Goal: Information Seeking & Learning: Learn about a topic

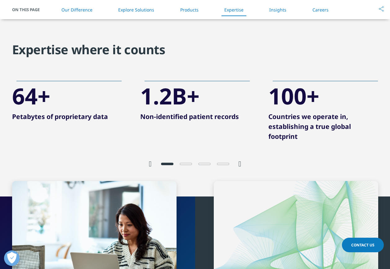
scroll to position [1178, 0]
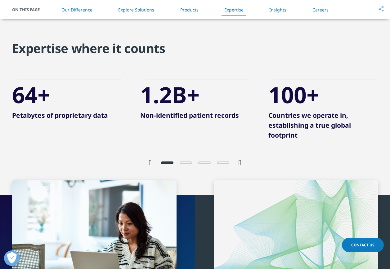
click at [241, 164] on icon "Next slide" at bounding box center [239, 162] width 3 height 7
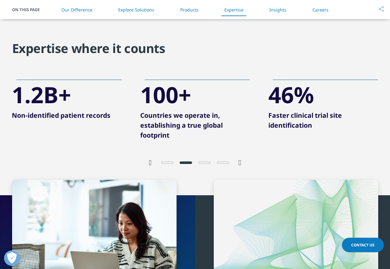
click at [241, 164] on icon "Next slide" at bounding box center [239, 162] width 3 height 7
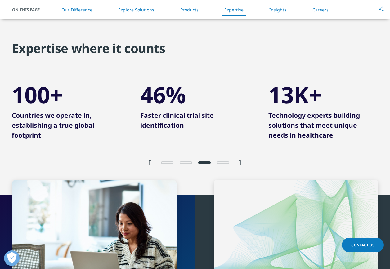
click at [241, 164] on icon "Next slide" at bounding box center [239, 162] width 3 height 7
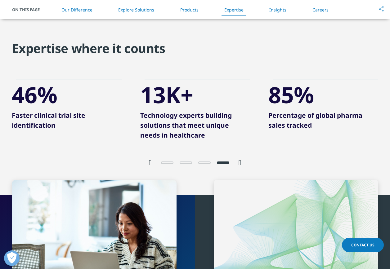
click at [151, 163] on icon "Previous slide" at bounding box center [150, 162] width 3 height 7
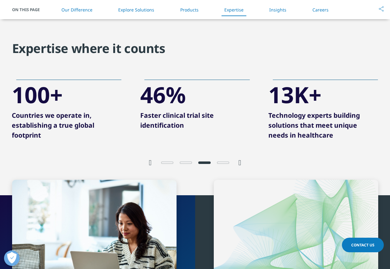
click at [151, 163] on icon "Previous slide" at bounding box center [150, 162] width 3 height 7
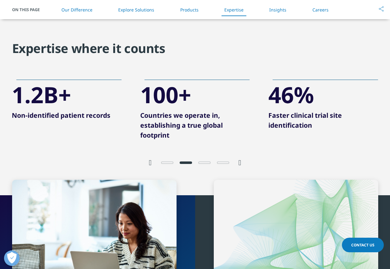
click at [151, 163] on icon "Previous slide" at bounding box center [150, 162] width 3 height 7
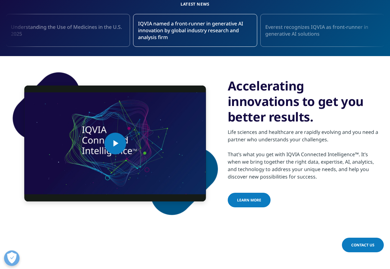
scroll to position [186, 0]
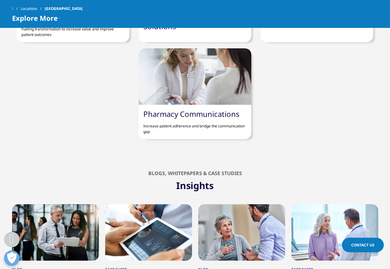
scroll to position [403, 0]
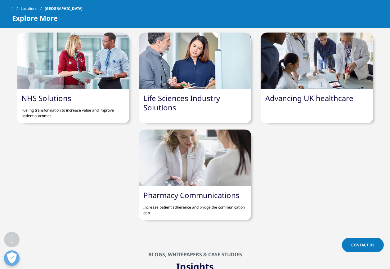
click at [180, 99] on link "Life Sciences Industry Solutions" at bounding box center [181, 103] width 77 height 20
